Goal: Task Accomplishment & Management: Manage account settings

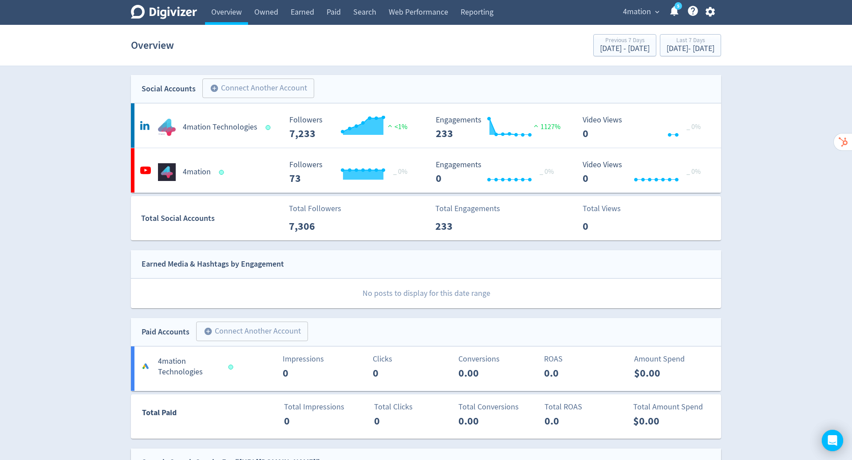
click at [708, 12] on icon "button" at bounding box center [709, 12] width 9 height 10
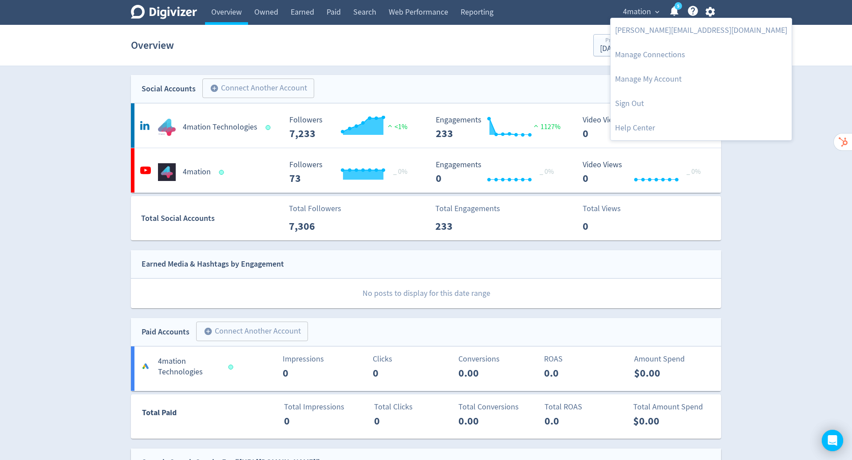
click at [818, 72] on div at bounding box center [426, 230] width 852 height 460
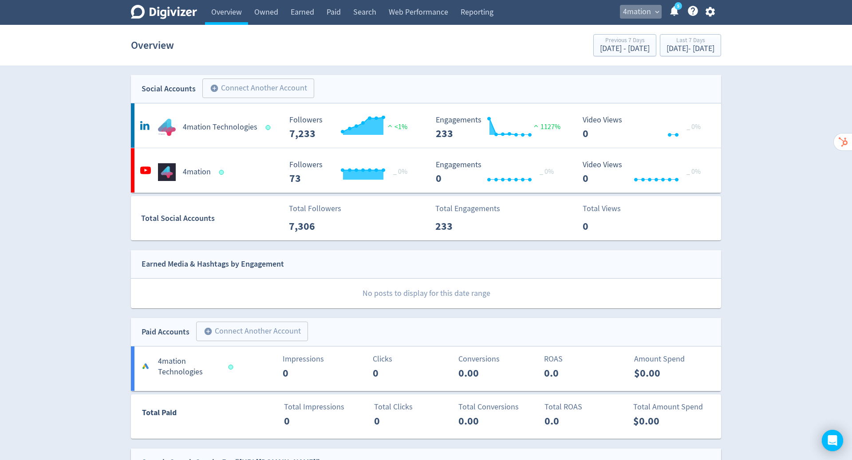
click at [645, 12] on span "4mation" at bounding box center [637, 12] width 28 height 14
click at [740, 43] on div at bounding box center [426, 230] width 852 height 460
click at [710, 10] on icon "button" at bounding box center [710, 12] width 12 height 12
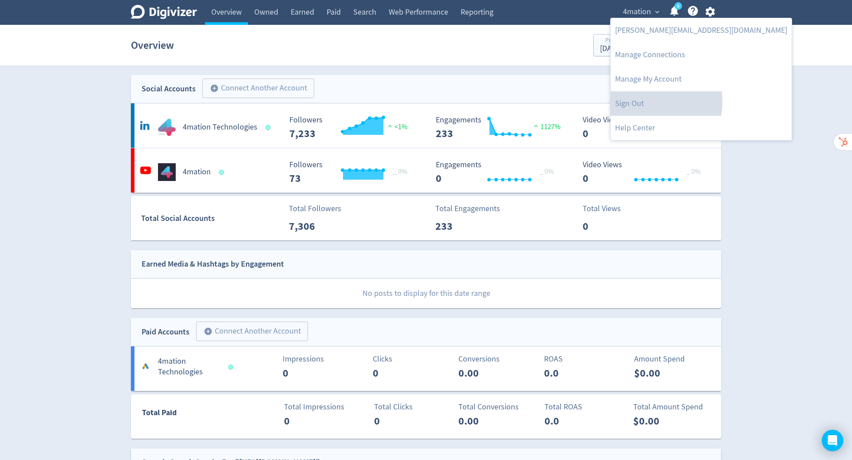
click at [631, 101] on link "Sign Out" at bounding box center [701, 103] width 181 height 24
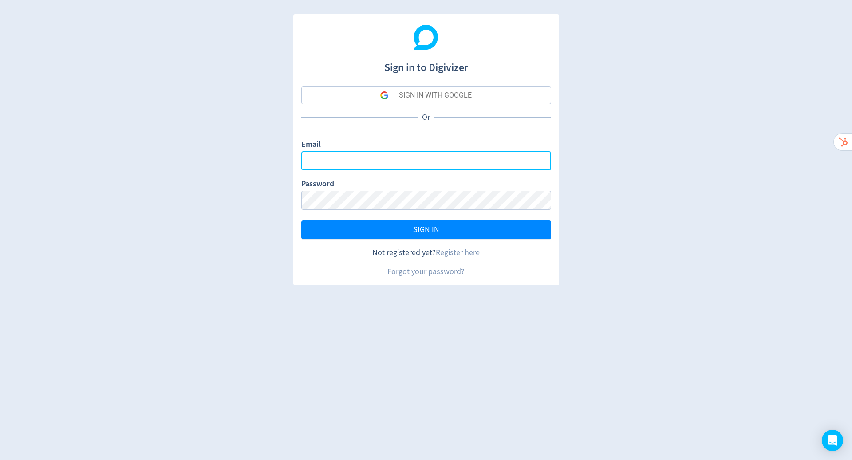
click at [468, 159] on input "Email" at bounding box center [426, 160] width 250 height 19
click at [506, 162] on input "Email" at bounding box center [426, 160] width 250 height 19
click at [527, 163] on input "Email" at bounding box center [426, 160] width 250 height 19
click at [485, 159] on input "Email" at bounding box center [426, 160] width 250 height 19
click at [0, 460] on com-1password-button at bounding box center [0, 460] width 0 height 0
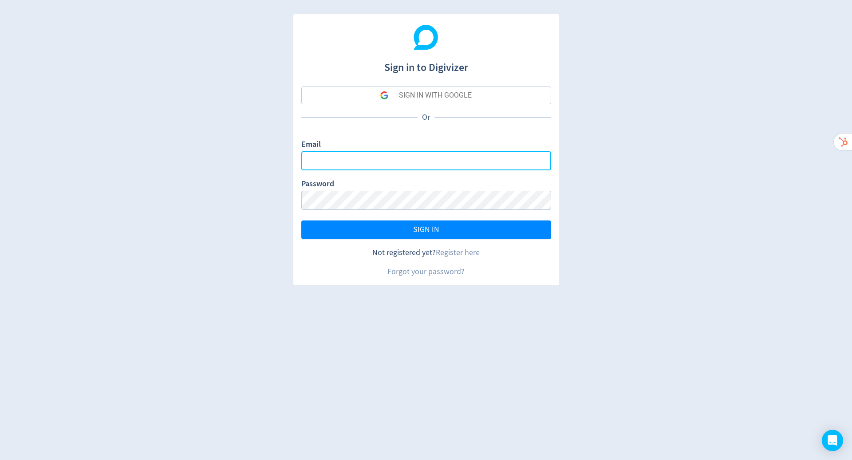
click at [0, 460] on com-1password-button at bounding box center [0, 460] width 0 height 0
type input "hugo.mcmanus@digivizer.com"
